Goal: Task Accomplishment & Management: Use online tool/utility

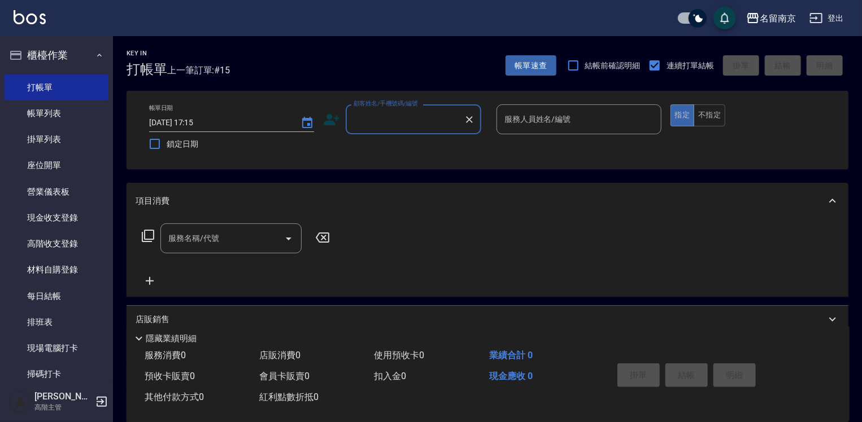
click at [426, 120] on input "顧客姓名/手機號碼/編號" at bounding box center [405, 120] width 108 height 20
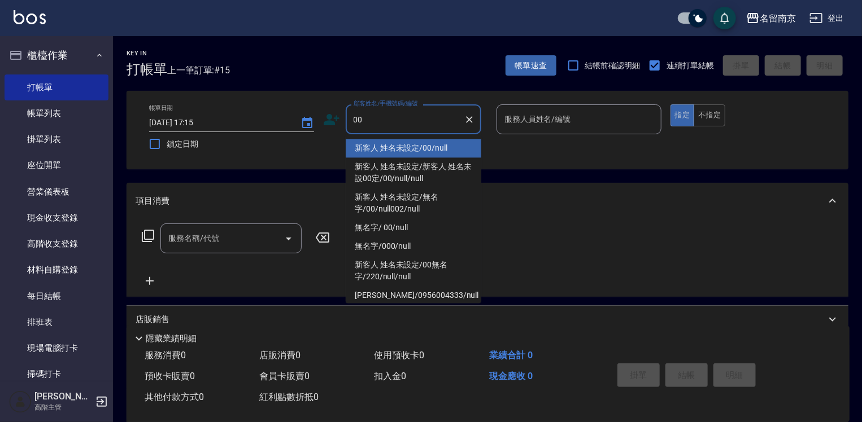
type input "新客人 姓名未設定/00/null"
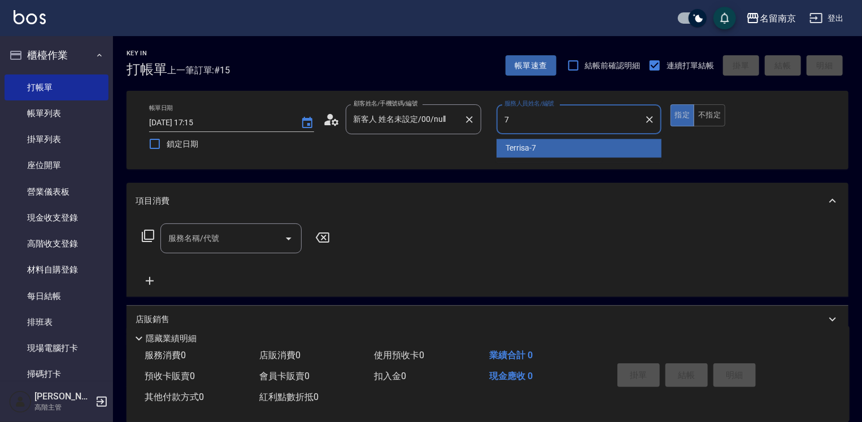
type input "Terrisa-7"
type button "true"
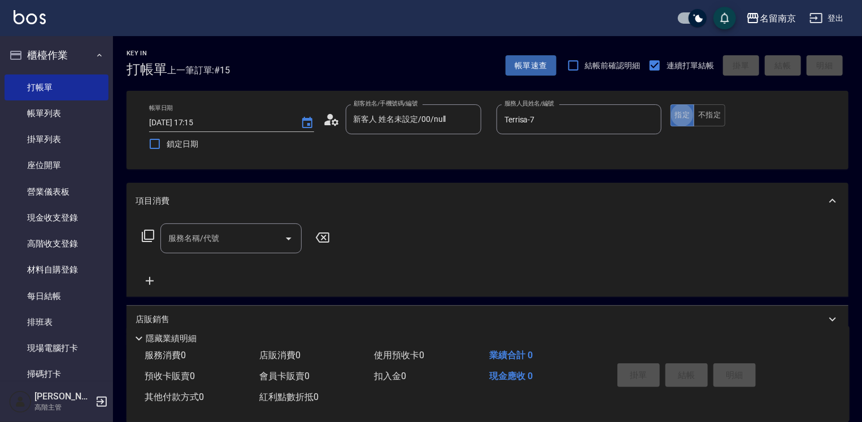
drag, startPoint x: 219, startPoint y: 248, endPoint x: 239, endPoint y: 242, distance: 20.9
click at [235, 243] on div "服務名稱/代號" at bounding box center [230, 239] width 141 height 30
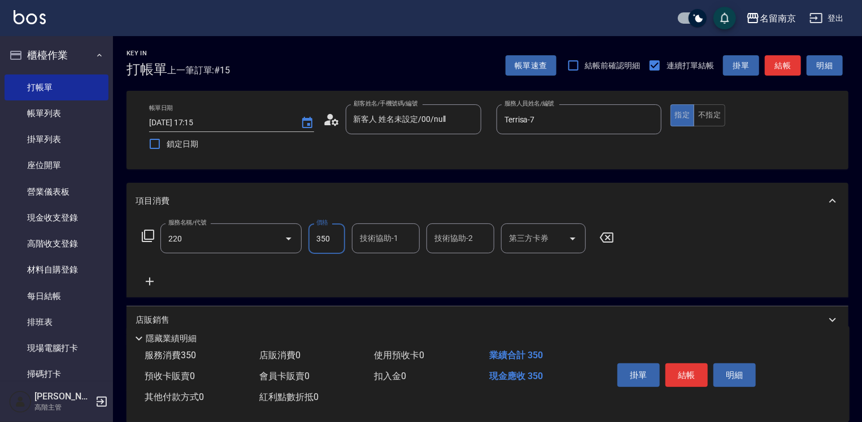
type input "洗髮(220)"
type input "Terrisa-7"
click at [688, 369] on button "結帳" at bounding box center [686, 376] width 42 height 24
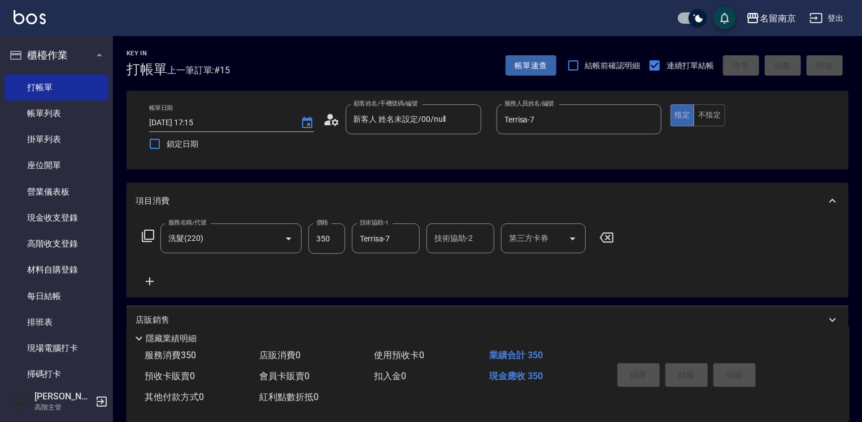
type input "[DATE] 18:04"
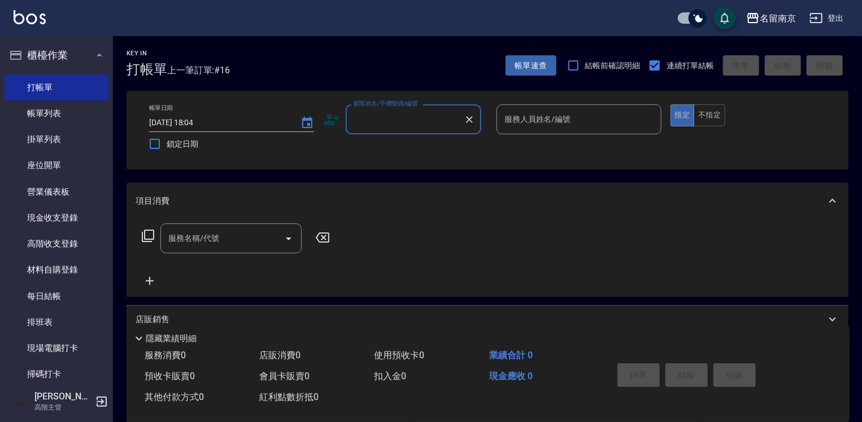
scroll to position [226, 0]
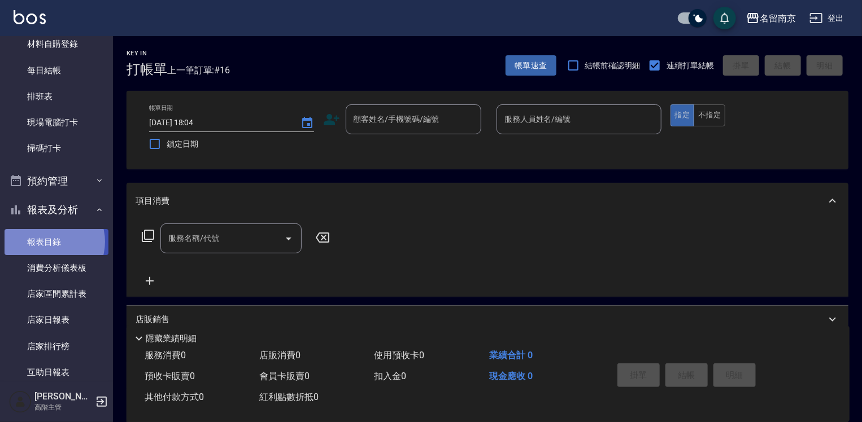
click at [48, 242] on link "報表目錄" at bounding box center [57, 242] width 104 height 26
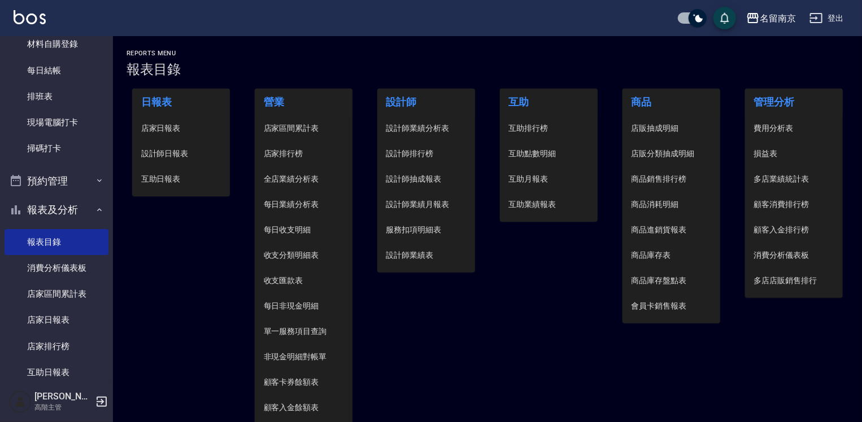
click at [176, 151] on span "設計師日報表" at bounding box center [181, 154] width 80 height 12
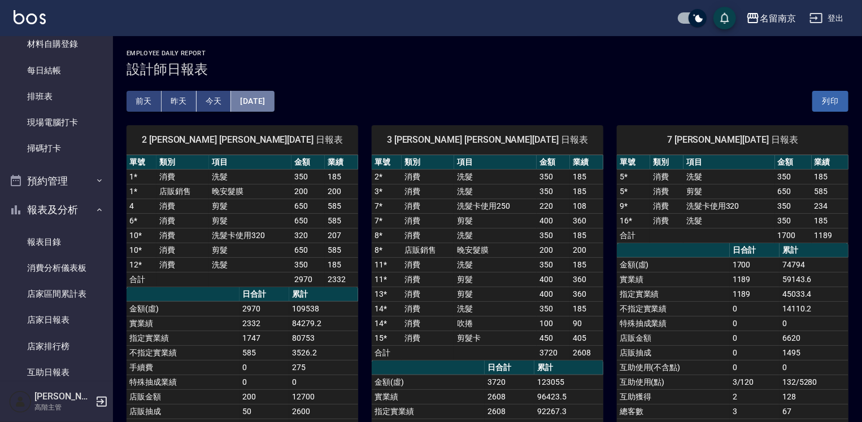
click at [269, 102] on button "[DATE]" at bounding box center [252, 101] width 43 height 21
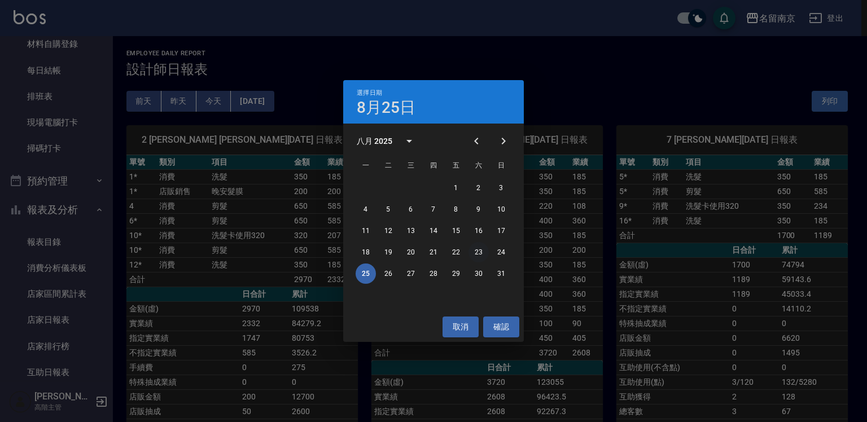
click at [474, 251] on button "23" at bounding box center [479, 252] width 20 height 20
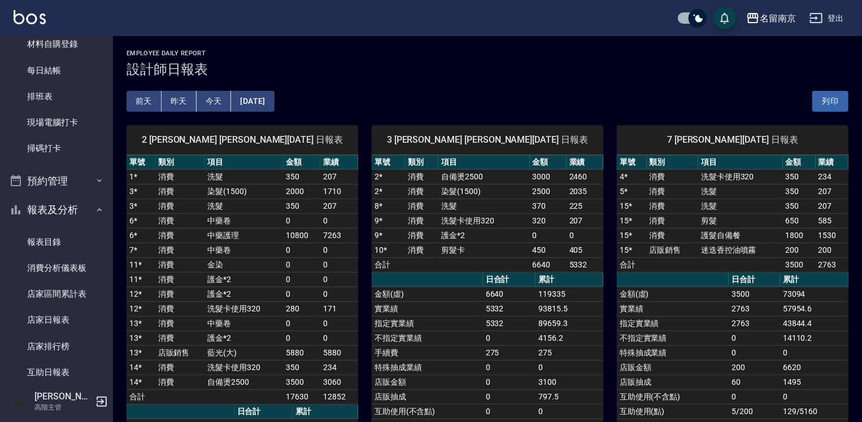
click at [274, 103] on button "[DATE]" at bounding box center [252, 101] width 43 height 21
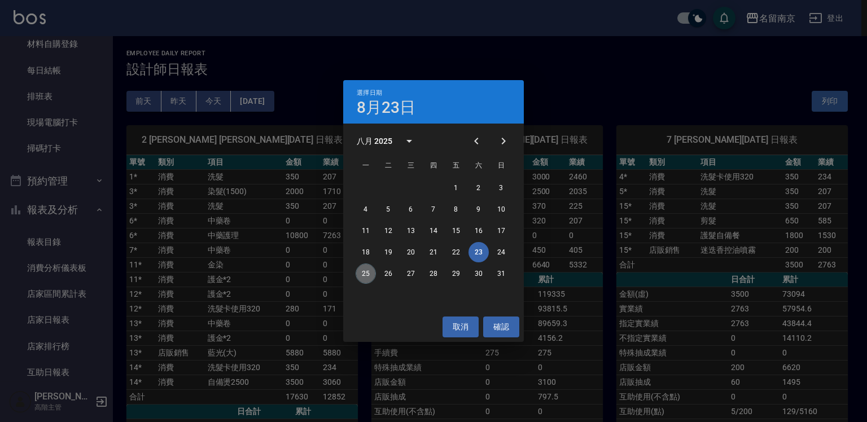
click at [364, 267] on button "25" at bounding box center [366, 274] width 20 height 20
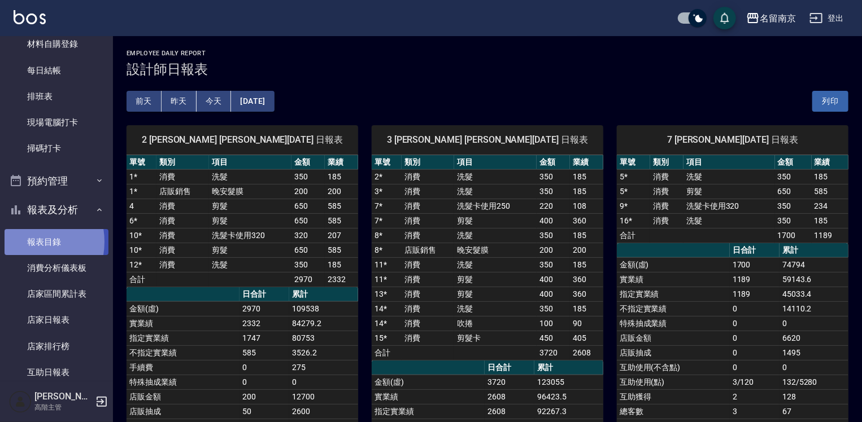
click at [28, 242] on link "報表目錄" at bounding box center [57, 242] width 104 height 26
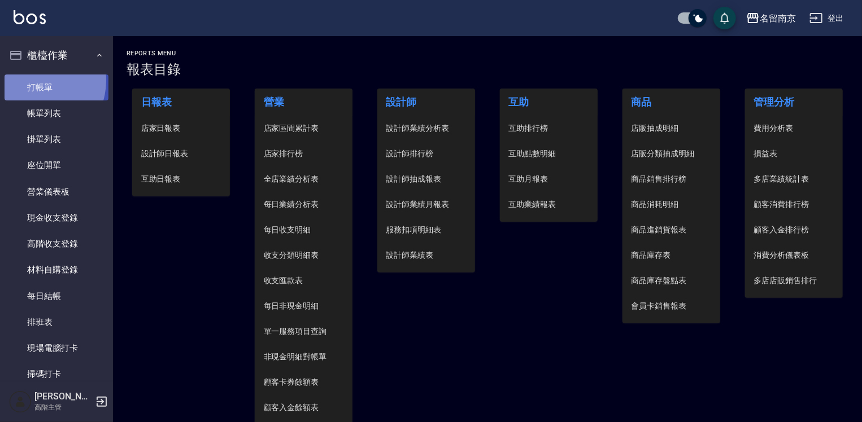
click at [34, 80] on link "打帳單" at bounding box center [57, 88] width 104 height 26
